Goal: Transaction & Acquisition: Purchase product/service

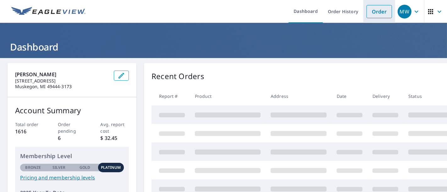
click at [371, 11] on link "Order" at bounding box center [379, 11] width 25 height 13
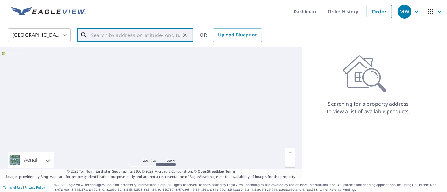
click at [164, 38] on input "text" at bounding box center [136, 35] width 90 height 18
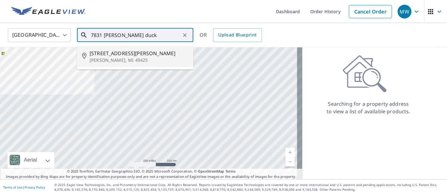
click at [149, 54] on span "[STREET_ADDRESS][PERSON_NAME]" at bounding box center [139, 54] width 99 height 8
type input "[STREET_ADDRESS][PERSON_NAME][PERSON_NAME]"
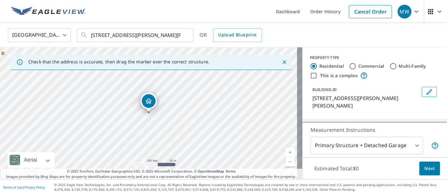
click at [286, 152] on link "Current Level 17, Zoom In" at bounding box center [290, 152] width 9 height 9
click at [286, 152] on link "Current Level 18, Zoom In" at bounding box center [290, 152] width 9 height 9
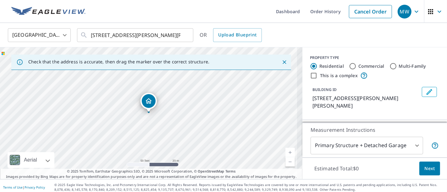
click at [286, 152] on link "Current Level 19, Zoom In" at bounding box center [290, 152] width 9 height 9
click at [286, 152] on link "Current Level 20, Zoom In Disabled" at bounding box center [290, 152] width 9 height 9
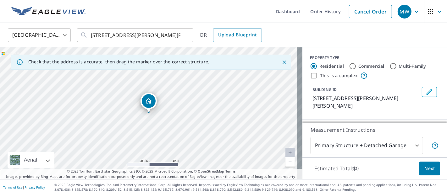
click at [286, 164] on link "Current Level 20, Zoom Out" at bounding box center [290, 162] width 9 height 9
click at [286, 164] on link "Current Level 19, Zoom Out" at bounding box center [290, 162] width 9 height 9
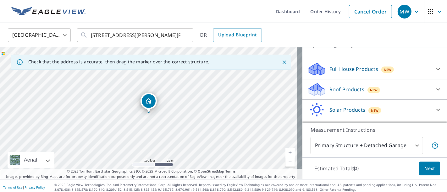
scroll to position [65, 0]
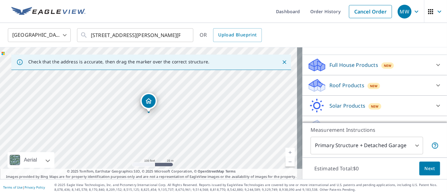
click at [435, 85] on icon at bounding box center [439, 86] width 8 height 8
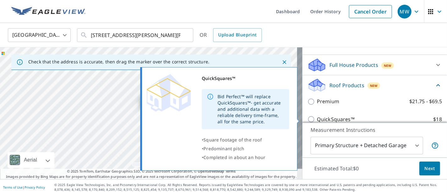
click at [308, 120] on input "QuickSquares™ $18" at bounding box center [312, 120] width 9 height 8
checkbox input "true"
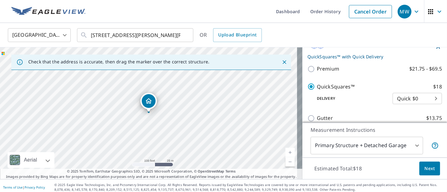
scroll to position [111, 0]
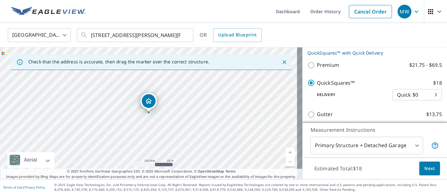
click at [424, 169] on span "Next" at bounding box center [429, 169] width 11 height 8
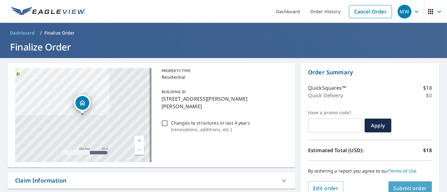
click at [402, 187] on span "Submit order" at bounding box center [411, 188] width 34 height 7
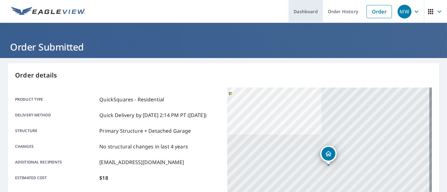
click at [296, 12] on link "Dashboard" at bounding box center [306, 11] width 34 height 23
